Goal: Contribute content

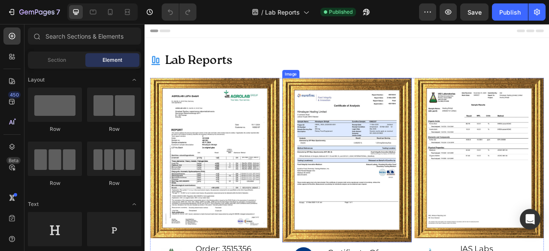
click at [387, 250] on img at bounding box center [401, 197] width 165 height 209
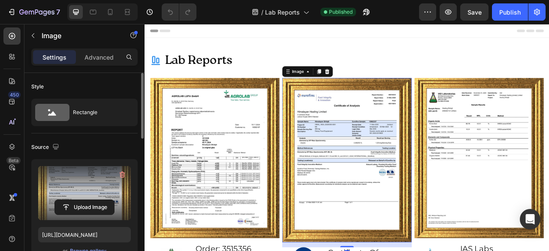
click at [60, 190] on label at bounding box center [84, 193] width 93 height 54
click at [60, 200] on input "file" at bounding box center [84, 207] width 59 height 15
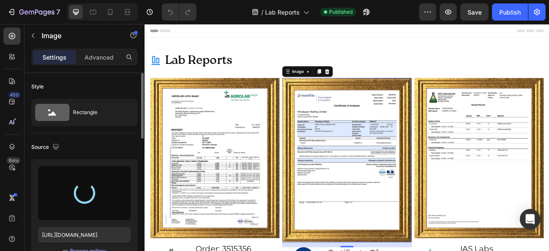
type input "[URL][DOMAIN_NAME]"
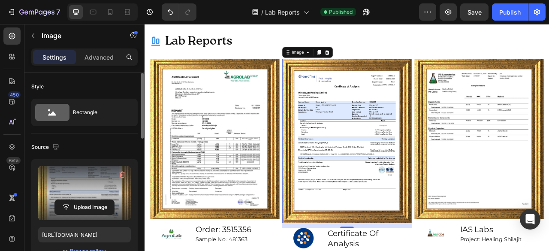
scroll to position [28, 0]
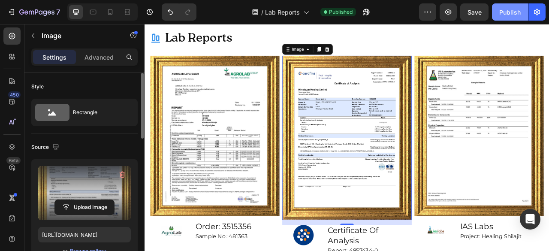
click at [502, 17] on button "Publish" at bounding box center [510, 11] width 36 height 17
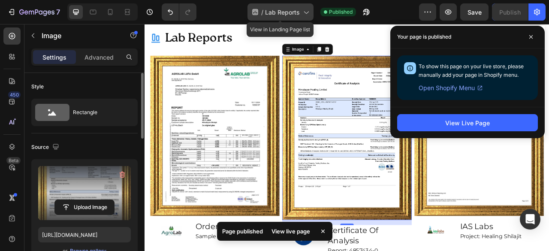
click at [284, 16] on span "Lab Reports" at bounding box center [282, 12] width 35 height 9
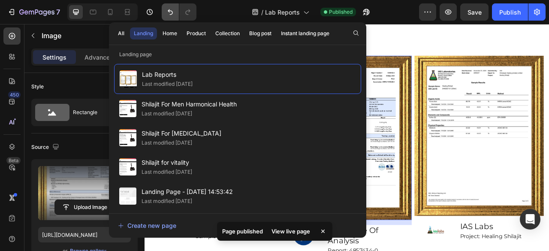
drag, startPoint x: 224, startPoint y: 15, endPoint x: 171, endPoint y: 15, distance: 52.3
click at [223, 15] on div "/ Lab Reports Published" at bounding box center [311, 11] width 216 height 17
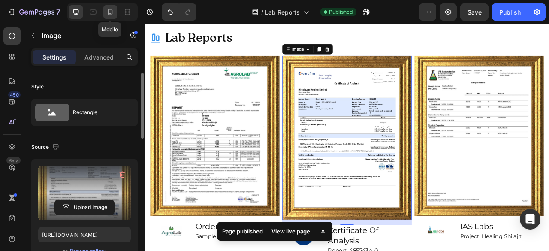
click at [111, 16] on icon at bounding box center [110, 12] width 9 height 9
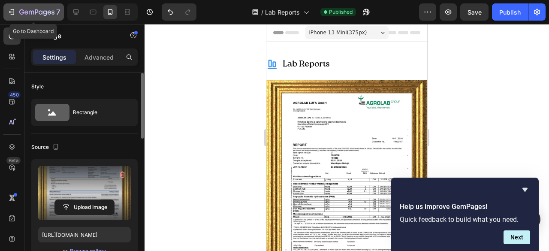
click at [6, 11] on button "7" at bounding box center [33, 11] width 60 height 17
